Goal: Task Accomplishment & Management: Complete application form

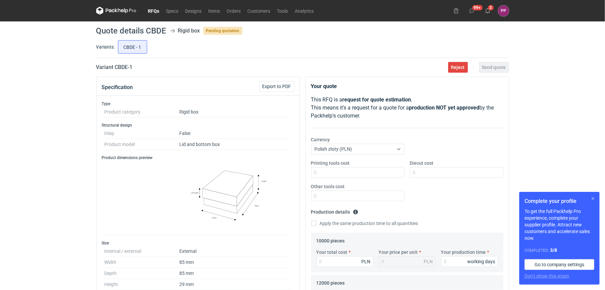
click at [592, 198] on button "button" at bounding box center [593, 199] width 8 height 8
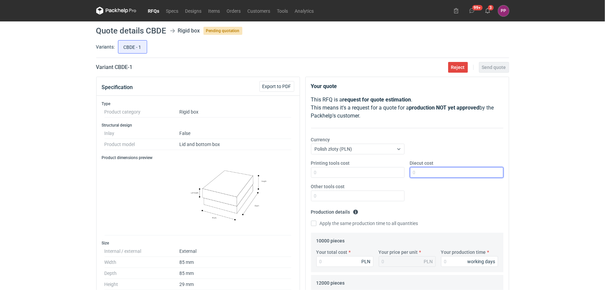
click at [422, 169] on input "Diecut cost" at bounding box center [456, 172] width 93 height 11
type input "220"
click at [360, 174] on input "Printing tools cost" at bounding box center [357, 172] width 93 height 11
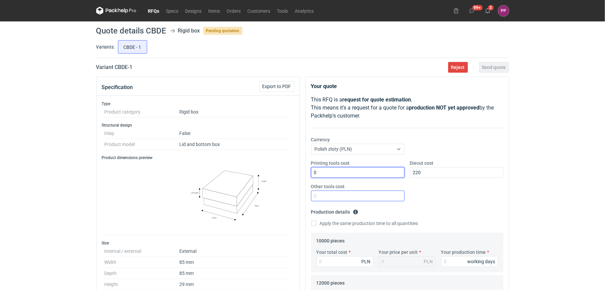
type input "0"
click at [330, 196] on input "Other tools cost" at bounding box center [357, 196] width 93 height 11
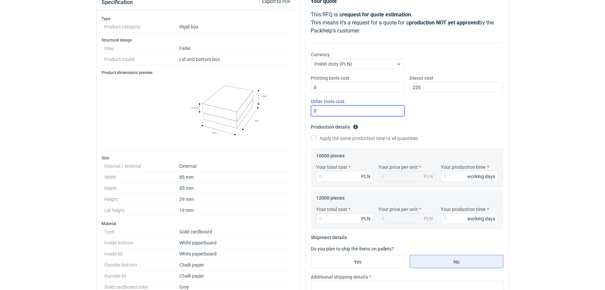
scroll to position [100, 0]
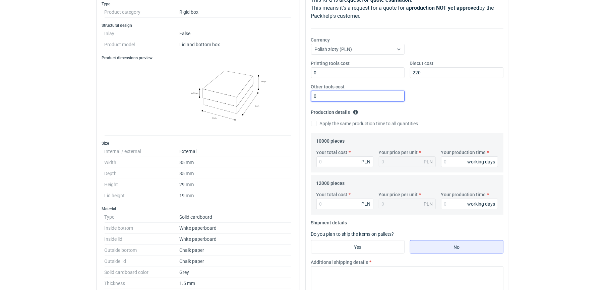
type input "0"
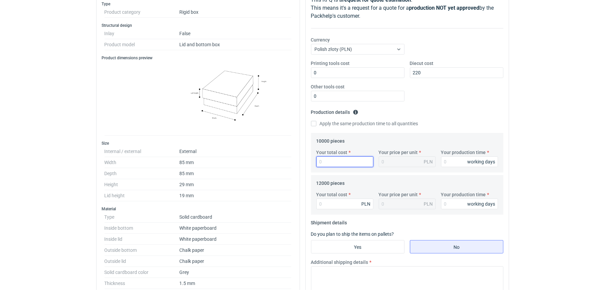
click at [331, 162] on input "Your total cost" at bounding box center [344, 161] width 57 height 11
type input "30680"
type input "3.07"
type input "30680"
click at [323, 204] on input "Your total cost" at bounding box center [344, 204] width 57 height 11
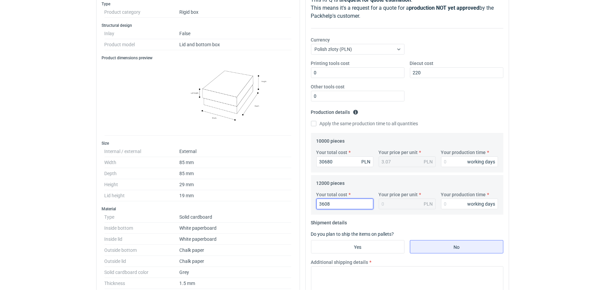
type input "36080"
type input "3.01"
type input "36080"
click at [452, 163] on input "Your production time" at bounding box center [469, 161] width 57 height 11
type input "16"
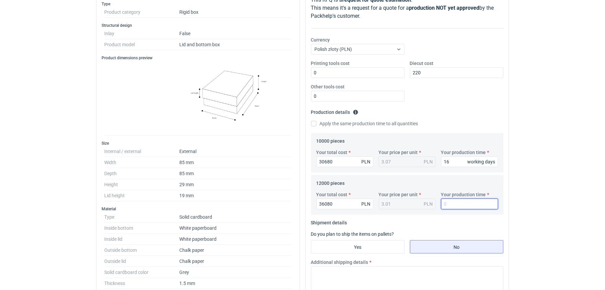
click at [448, 204] on input "Your production time" at bounding box center [469, 204] width 57 height 11
type input "16"
click at [412, 247] on input "No" at bounding box center [456, 247] width 93 height 13
radio input "true"
click at [431, 244] on input "No" at bounding box center [456, 247] width 93 height 13
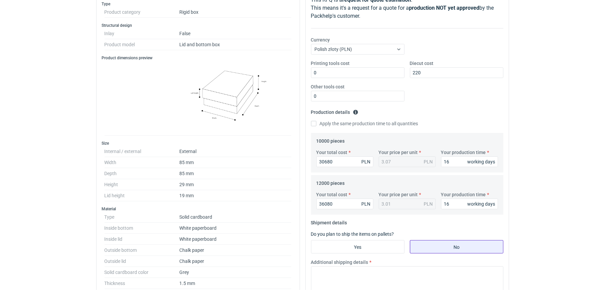
click at [448, 243] on input "No" at bounding box center [456, 247] width 93 height 13
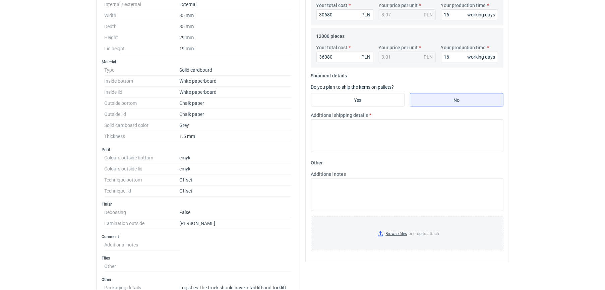
scroll to position [248, 0]
click at [393, 131] on textarea "Additional shipping details" at bounding box center [407, 134] width 192 height 33
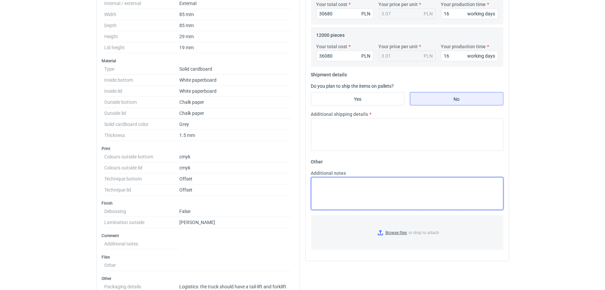
click at [339, 188] on textarea "Additional notes" at bounding box center [407, 193] width 192 height 33
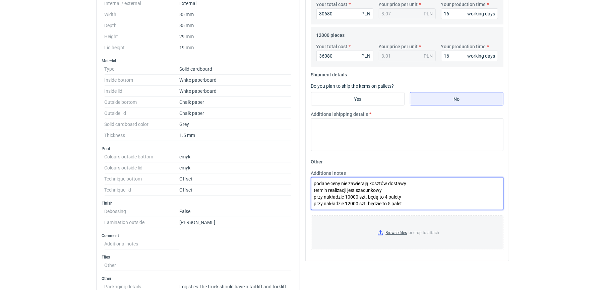
scroll to position [3, 0]
click at [414, 194] on textarea "podane ceny nie zawierają kosztów dostawy termin realizacji jest szacunkowy prz…" at bounding box center [407, 193] width 192 height 33
click at [406, 201] on textarea "podane ceny nie zawierają kosztów dostawy termin realizacji jest szacunkowy prz…" at bounding box center [407, 193] width 192 height 33
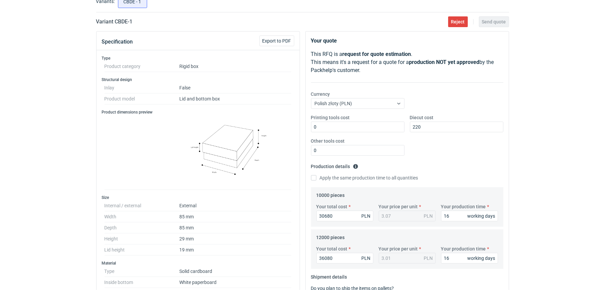
scroll to position [15, 0]
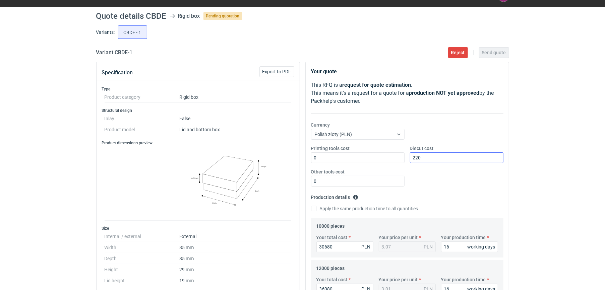
type textarea "podane ceny nie zawierają kosztów dostawy termin realizacji jest szacunkowy prz…"
click at [444, 160] on input "220" at bounding box center [456, 157] width 93 height 11
type input "2200"
click at [488, 72] on p "Your quote" at bounding box center [407, 72] width 192 height 8
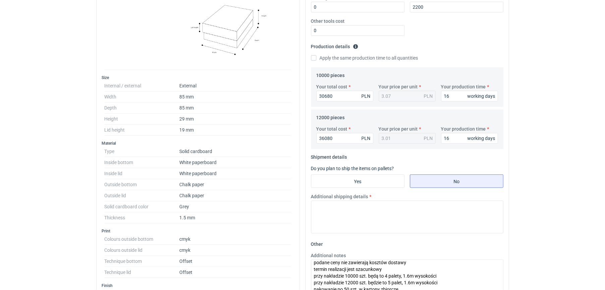
scroll to position [169, 0]
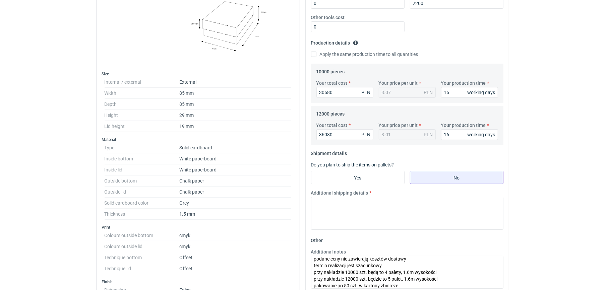
click at [435, 180] on input "No" at bounding box center [456, 177] width 93 height 13
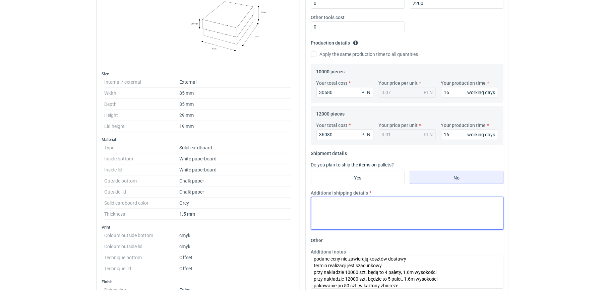
click at [392, 212] on textarea "Additional shipping details" at bounding box center [407, 213] width 192 height 33
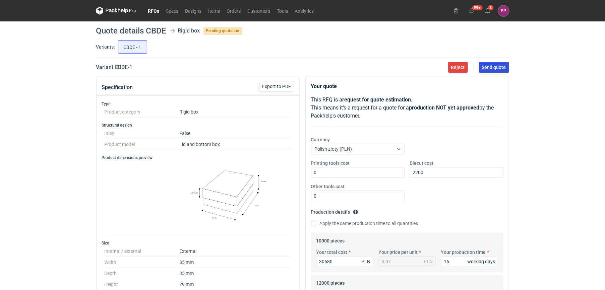
type textarea "dane logistyczne do potwierdzenia"
click at [495, 71] on button "Send quote" at bounding box center [494, 67] width 30 height 11
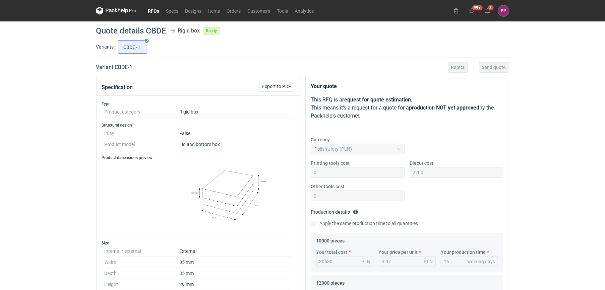
click at [148, 9] on link "RFQs" at bounding box center [154, 11] width 18 height 8
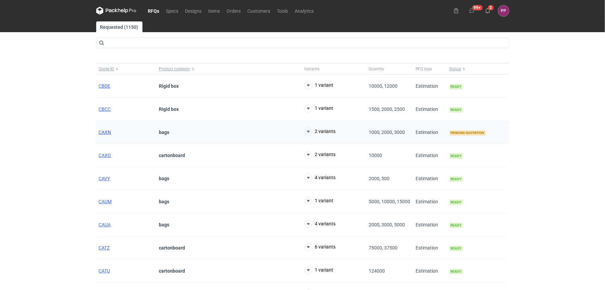
click at [106, 130] on span "CAXN" at bounding box center [105, 132] width 12 height 5
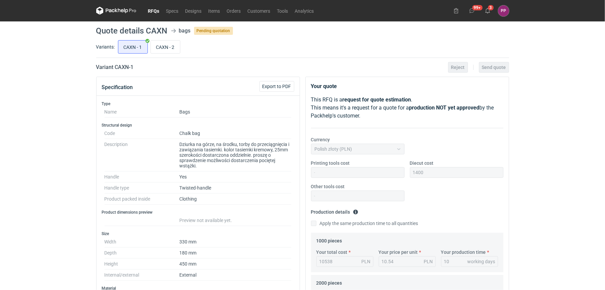
scroll to position [38, 0]
click at [166, 50] on input "CAXN - 2" at bounding box center [165, 47] width 29 height 13
radio input "true"
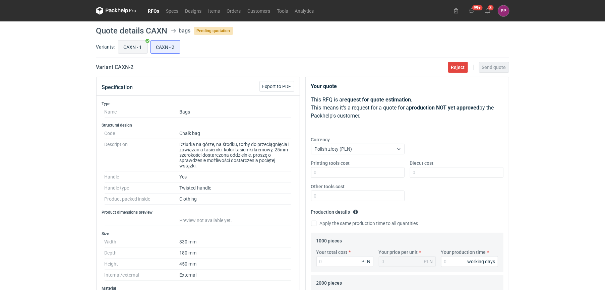
click at [128, 51] on input "CAXN - 1" at bounding box center [132, 47] width 29 height 13
radio input "true"
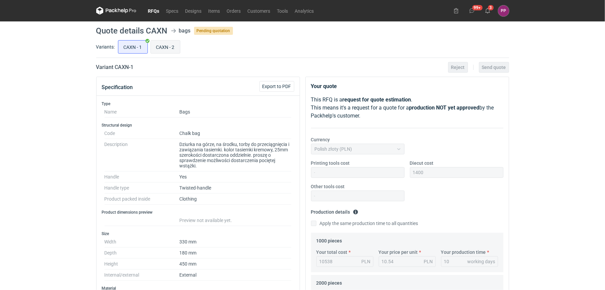
scroll to position [38, 0]
click at [170, 49] on input "CAXN - 2" at bounding box center [165, 47] width 29 height 13
radio input "true"
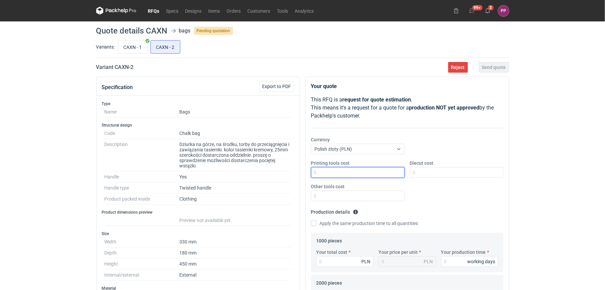
click at [332, 174] on input "Printing tools cost" at bounding box center [357, 172] width 93 height 11
type input "0"
click at [449, 176] on input "Diecut cost" at bounding box center [456, 172] width 93 height 11
type input "1400"
click at [350, 204] on div "Printing tools cost 0 Diecut cost 1400 Other tools cost" at bounding box center [407, 183] width 198 height 47
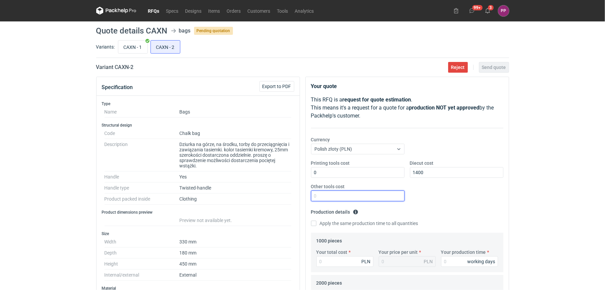
click at [354, 195] on input "Other tools cost" at bounding box center [357, 196] width 93 height 11
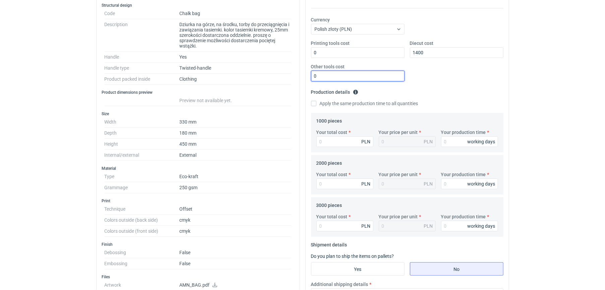
scroll to position [125, 0]
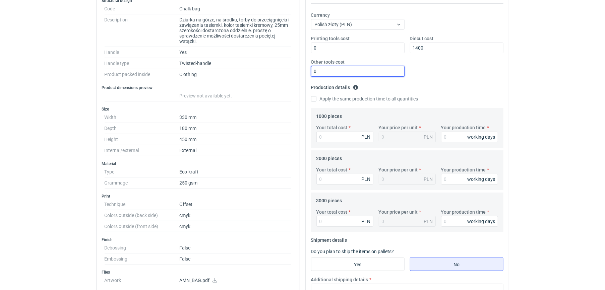
type input "0"
click at [334, 135] on input "Your total cost" at bounding box center [344, 137] width 57 height 11
type input "104"
type input "0.1"
type input "1049"
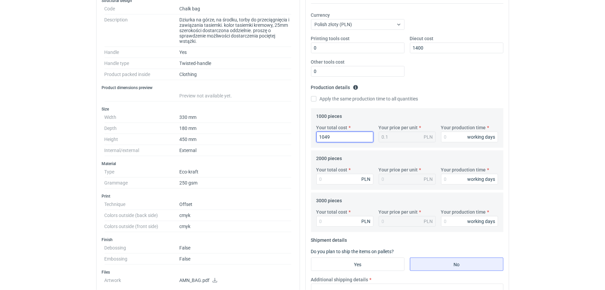
type input "1.05"
type input "10490"
type input "10.49"
type input "10490"
click at [325, 180] on input "Your total cost" at bounding box center [344, 179] width 57 height 11
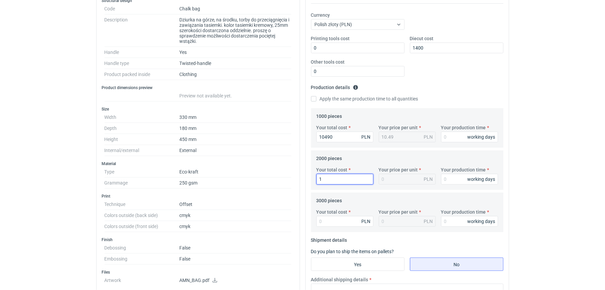
type input "16"
type input "0.01"
type input "16070"
type input "8.04"
type input "16070"
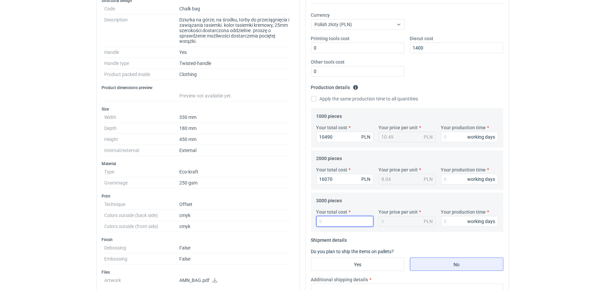
click at [319, 224] on input "Your total cost" at bounding box center [344, 221] width 57 height 11
type input "21750"
type input "7.25"
type input "21750"
click at [452, 137] on input "Your production time" at bounding box center [469, 137] width 57 height 11
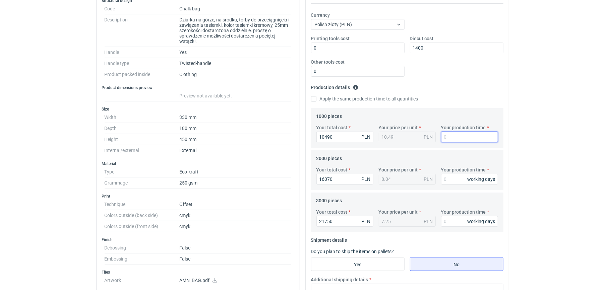
type input "0"
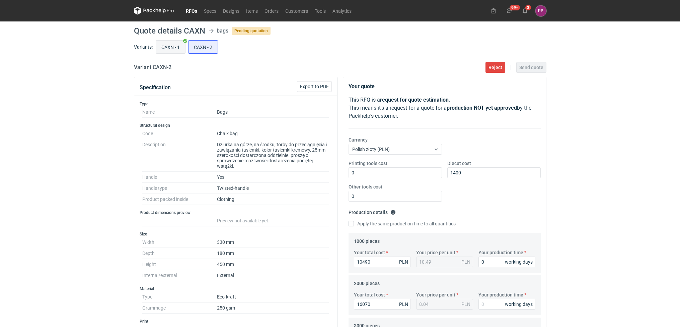
click at [171, 50] on input "CAXN - 1" at bounding box center [170, 47] width 29 height 13
radio input "true"
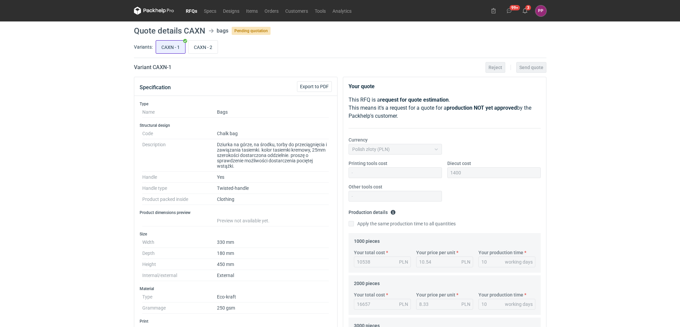
scroll to position [23, 0]
click at [196, 45] on input "CAXN - 2" at bounding box center [203, 47] width 29 height 13
radio input "true"
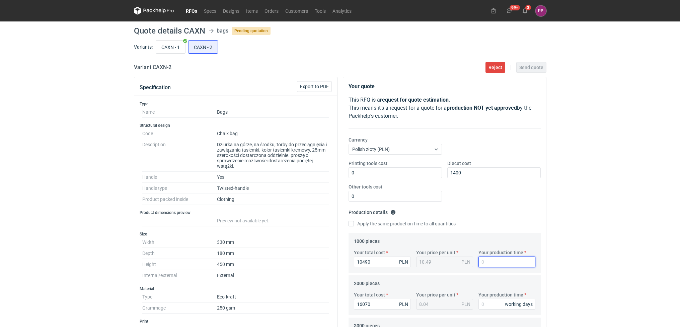
click at [491, 266] on input "Your production time" at bounding box center [507, 261] width 57 height 11
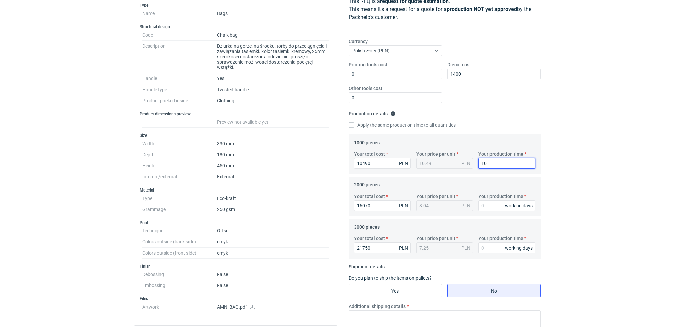
scroll to position [102, 0]
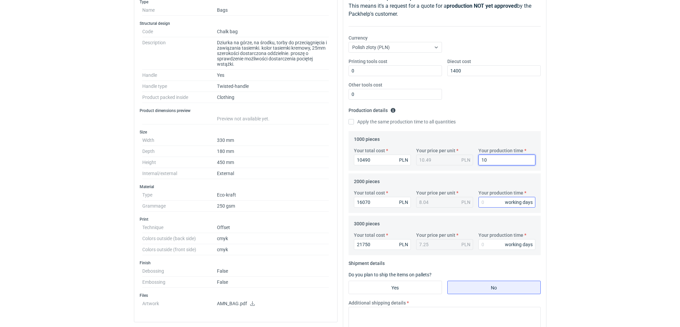
type input "10"
click at [484, 202] on input "Your production time" at bounding box center [507, 202] width 57 height 11
type input "10"
click at [483, 245] on input "Your production time" at bounding box center [507, 244] width 57 height 11
type input "10"
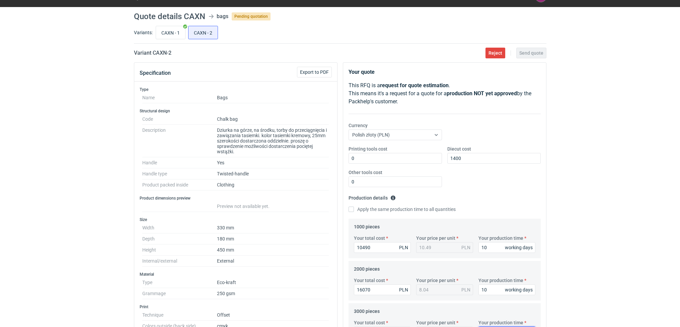
scroll to position [12, 0]
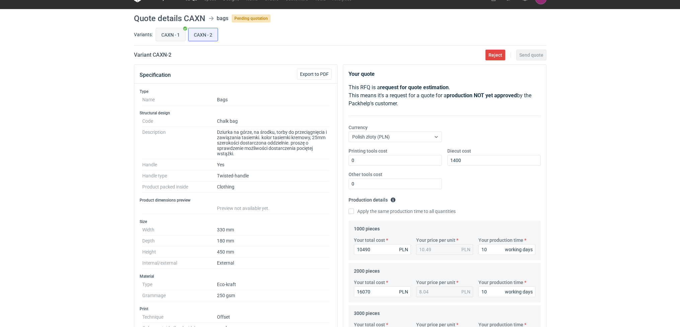
click at [165, 30] on input "CAXN - 1" at bounding box center [170, 34] width 29 height 13
radio input "true"
click at [209, 31] on input "CAXN - 2" at bounding box center [203, 34] width 29 height 13
radio input "true"
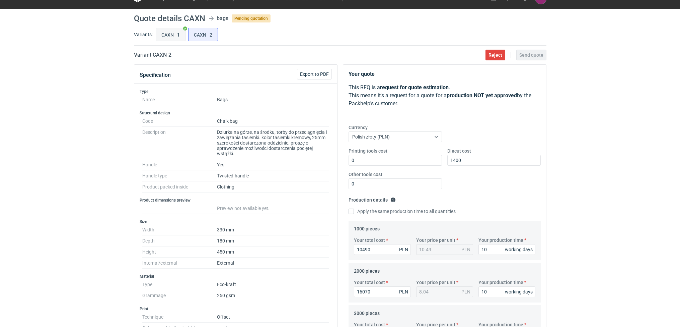
click at [175, 35] on input "CAXN - 1" at bounding box center [170, 34] width 29 height 13
radio input "true"
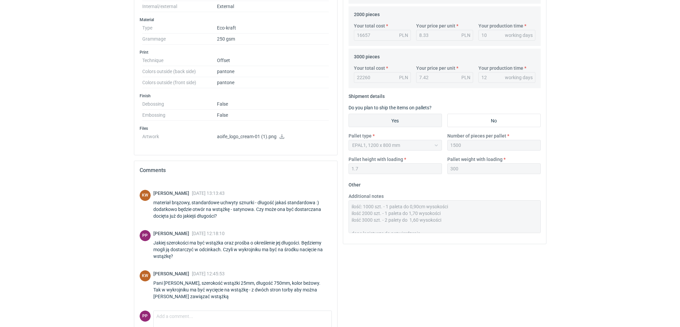
click at [339, 177] on div "Specification Export to PDF Type Name Bags Structural design Code Chalk bag Des…" at bounding box center [340, 81] width 418 height 547
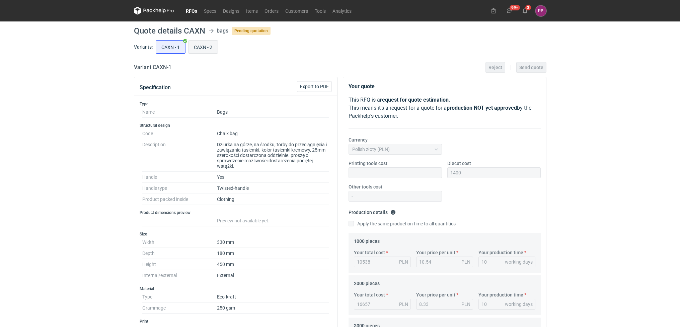
click at [208, 43] on input "CAXN - 2" at bounding box center [203, 47] width 29 height 13
radio input "true"
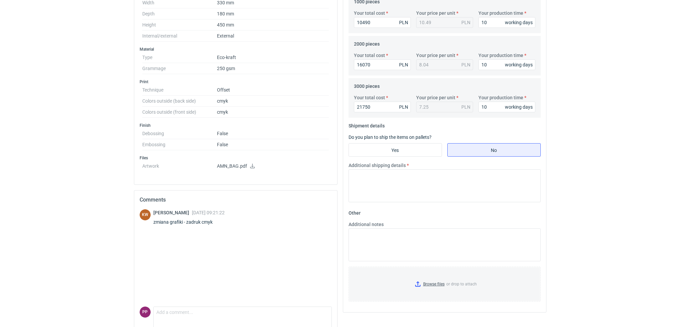
scroll to position [240, 0]
click at [469, 156] on input "No" at bounding box center [494, 149] width 93 height 13
radio input "true"
click at [426, 180] on textarea "Additional shipping details" at bounding box center [445, 185] width 192 height 33
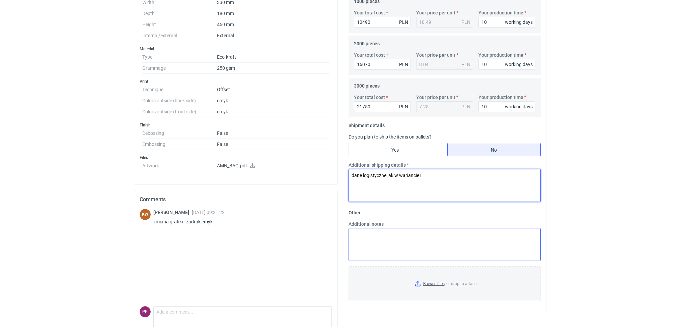
type textarea "dane logistyczne jak w wariancie I"
click at [365, 248] on textarea "Additional notes" at bounding box center [445, 244] width 192 height 33
paste textarea "ilość: 1000 szt. - 1 paleta do 0,90cm wysokości ilość 2000 szt. - 1 paleta do 1…"
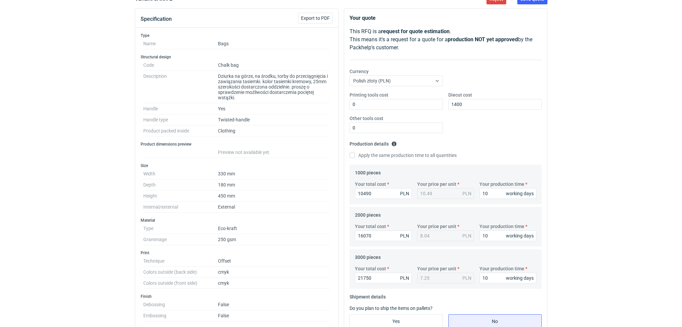
scroll to position [0, 0]
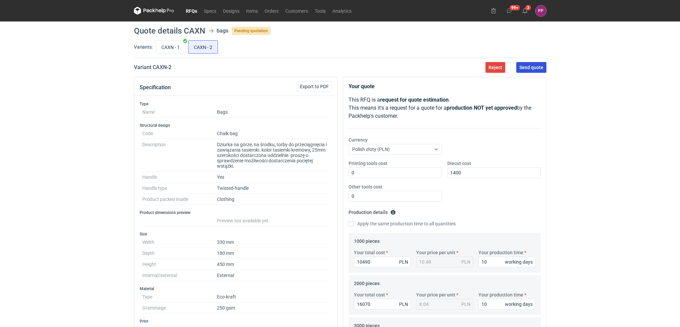
type textarea "ilość: 1000 szt. - 1 paleta do 0,90cm wysokości ilość 2000 szt. - 1 paleta do 1…"
click at [528, 67] on span "Send quote" at bounding box center [532, 67] width 24 height 5
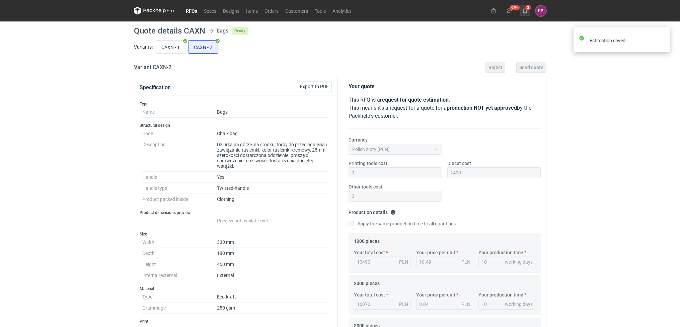
click at [524, 11] on use at bounding box center [525, 10] width 5 height 5
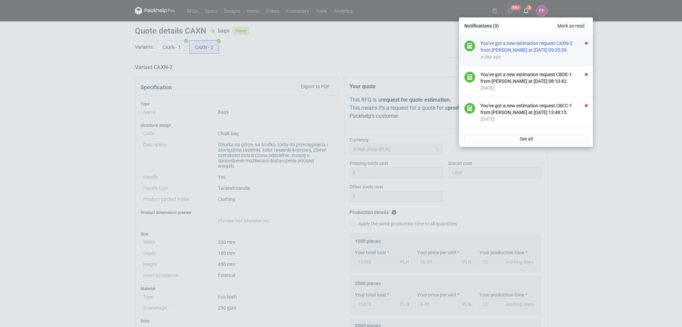
click at [567, 42] on div "You've got a new estimation request CAXN-2 from [PERSON_NAME] at [DATE] 09:20:3…" at bounding box center [534, 46] width 107 height 13
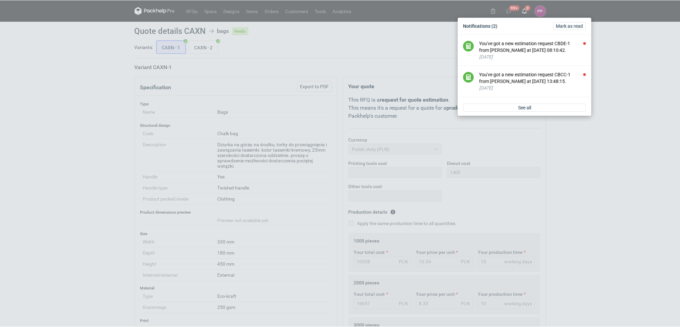
scroll to position [23, 0]
click at [574, 21] on div "Notifications (2) [PERSON_NAME] as read" at bounding box center [526, 25] width 129 height 11
click at [573, 23] on span "Mark as read" at bounding box center [571, 25] width 27 height 5
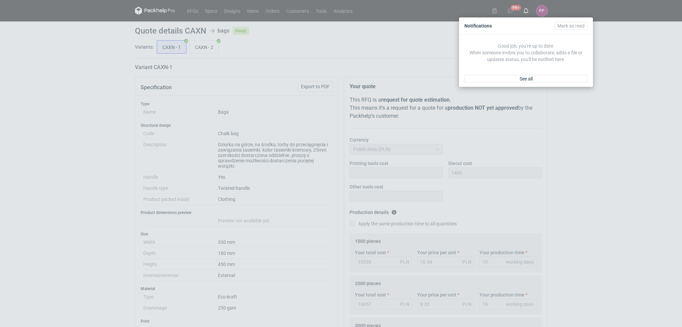
click at [604, 16] on div "Notifications [PERSON_NAME] as read Good job, you're up to date. When someone i…" at bounding box center [341, 163] width 682 height 327
